Goal: Task Accomplishment & Management: Complete application form

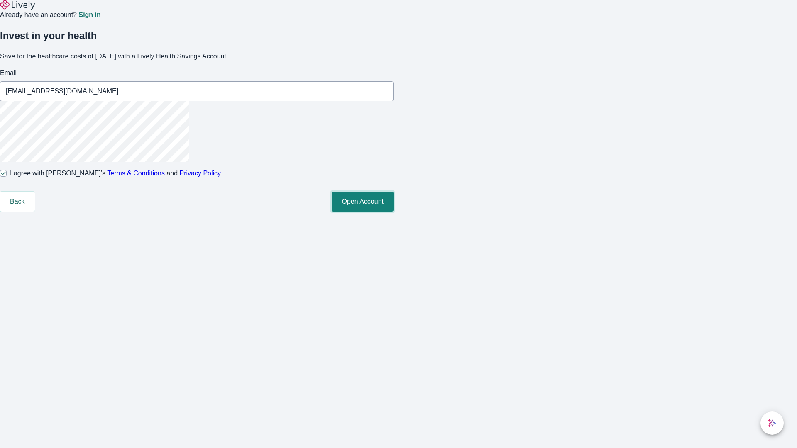
click at [394, 212] on button "Open Account" at bounding box center [363, 202] width 62 height 20
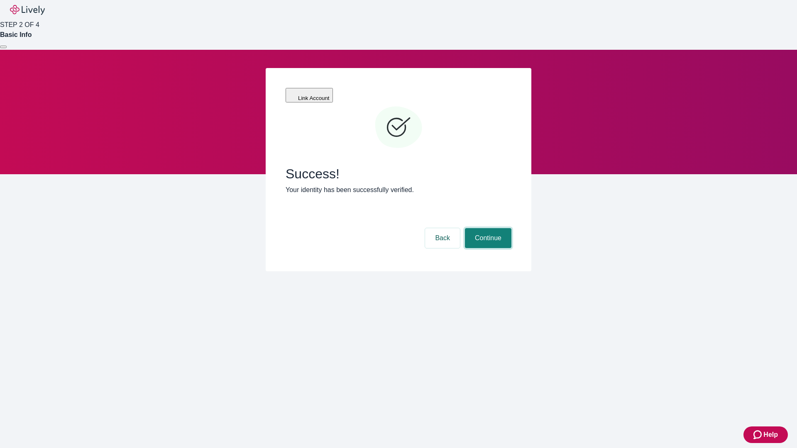
click at [487, 228] on button "Continue" at bounding box center [488, 238] width 47 height 20
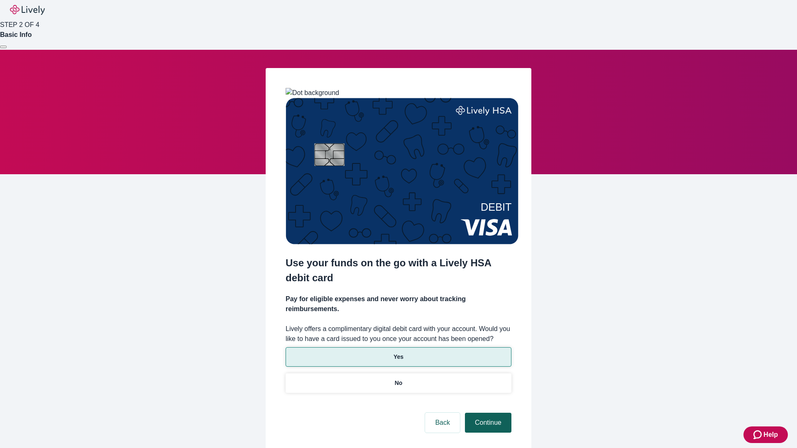
click at [398, 379] on p "No" at bounding box center [399, 383] width 8 height 9
click at [487, 413] on button "Continue" at bounding box center [488, 423] width 47 height 20
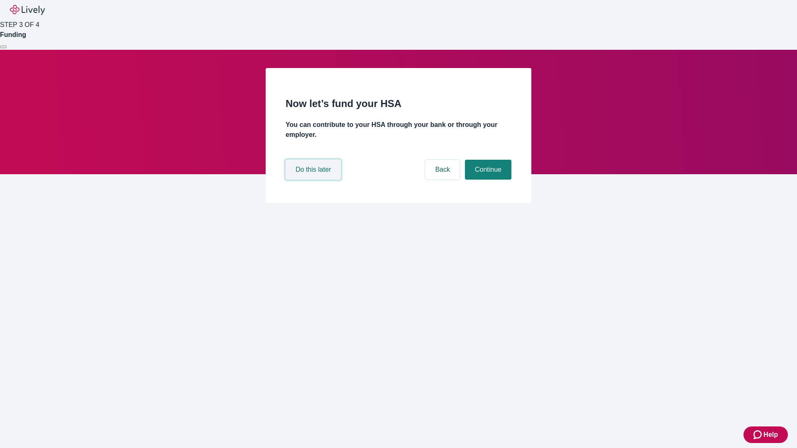
click at [314, 180] on button "Do this later" at bounding box center [313, 170] width 55 height 20
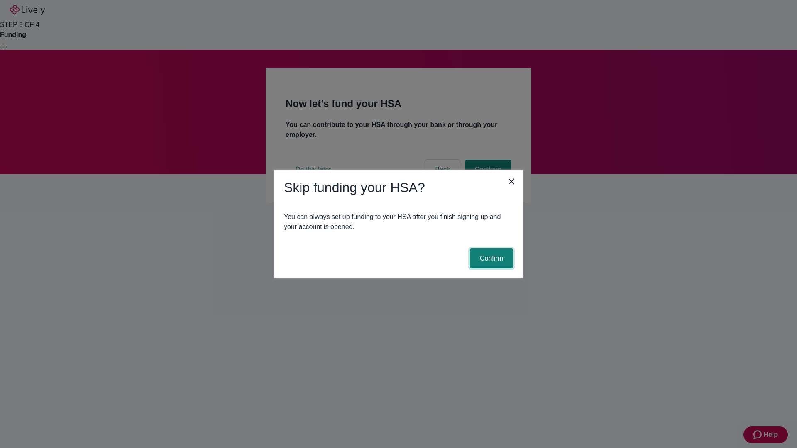
click at [490, 259] on button "Confirm" at bounding box center [491, 259] width 43 height 20
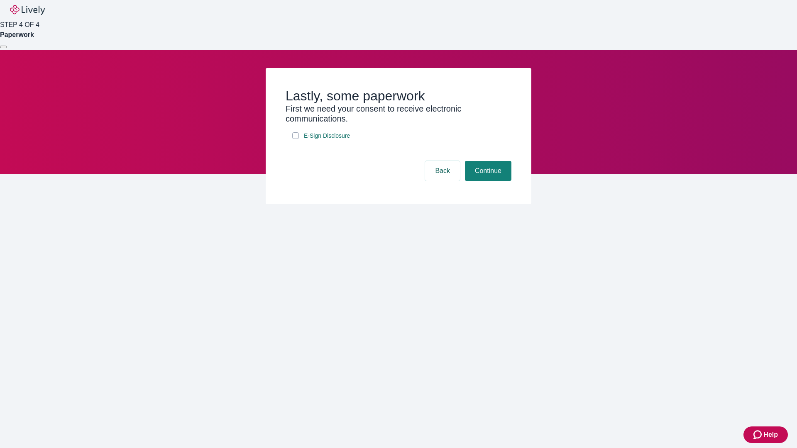
click at [296, 139] on input "E-Sign Disclosure" at bounding box center [295, 135] width 7 height 7
checkbox input "true"
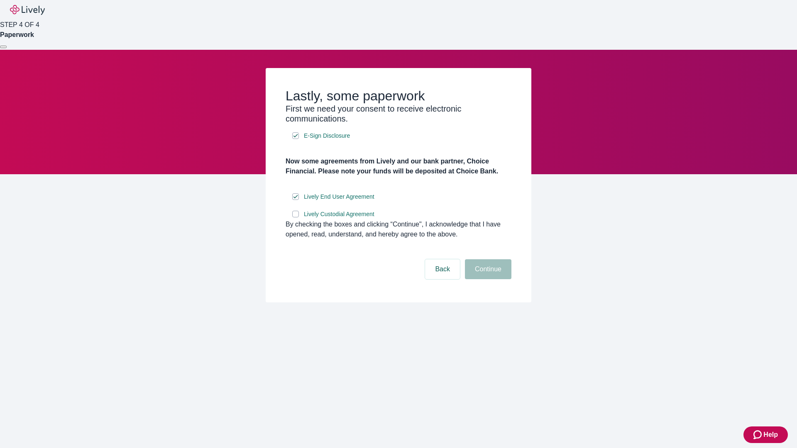
click at [296, 218] on input "Lively Custodial Agreement" at bounding box center [295, 214] width 7 height 7
checkbox input "true"
click at [487, 279] on button "Continue" at bounding box center [488, 270] width 47 height 20
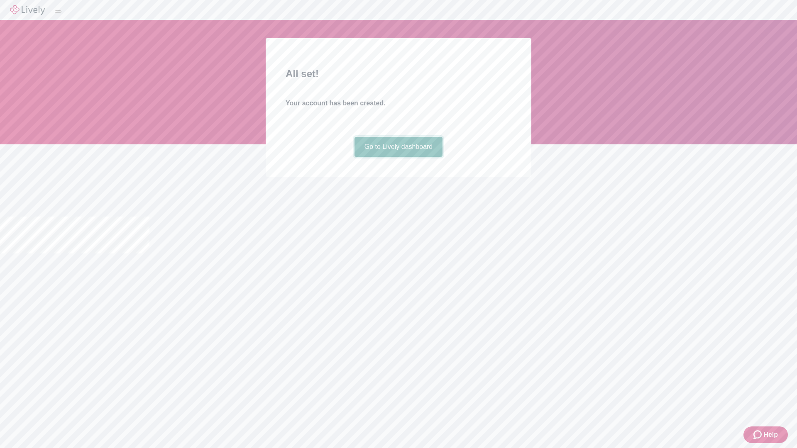
click at [398, 157] on link "Go to Lively dashboard" at bounding box center [399, 147] width 88 height 20
